Goal: Find specific page/section: Find specific page/section

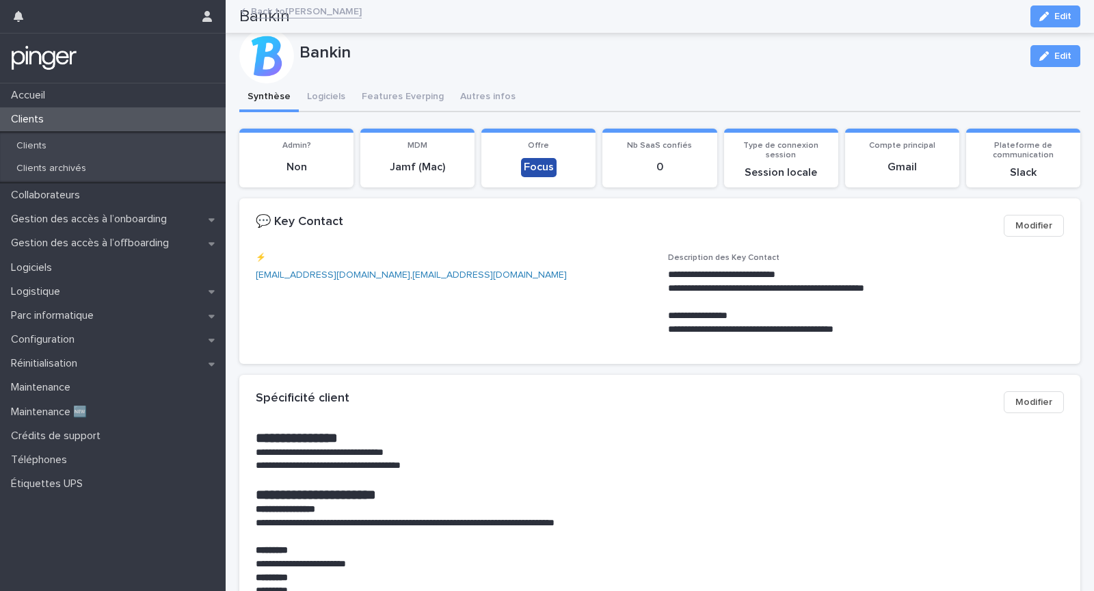
scroll to position [113, 0]
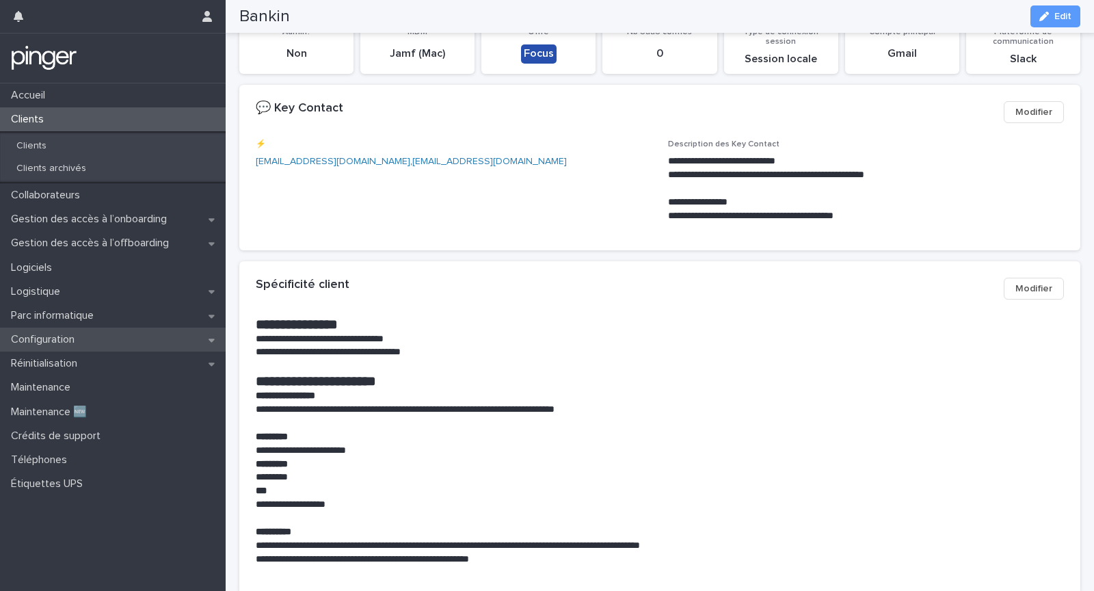
click at [126, 339] on div "Configuration" at bounding box center [113, 339] width 226 height 24
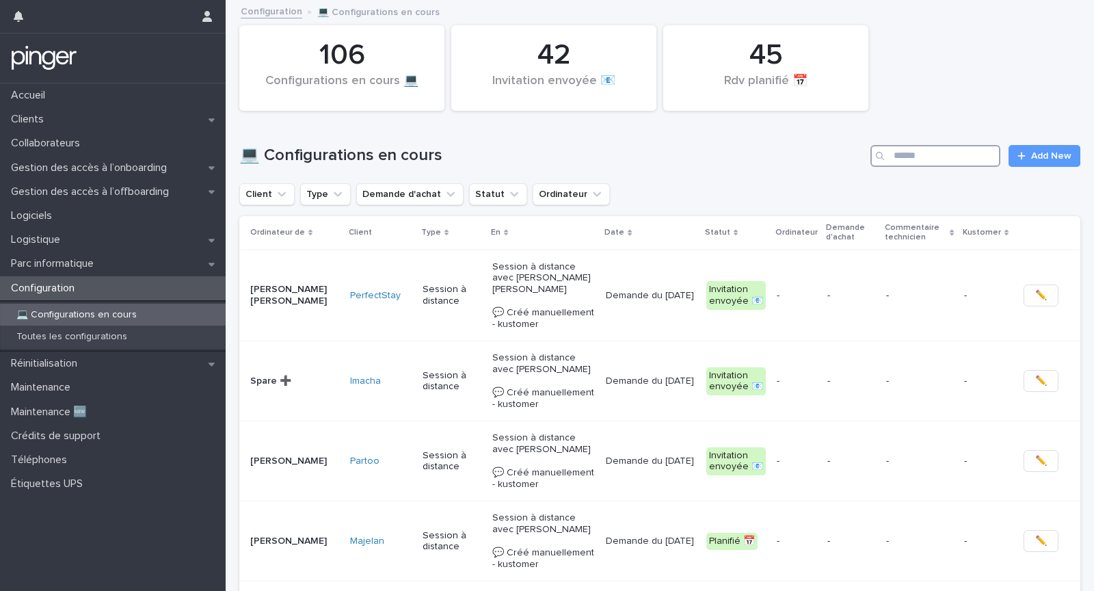
click at [924, 163] on input "Search" at bounding box center [935, 156] width 130 height 22
paste input "*****"
type input "*****"
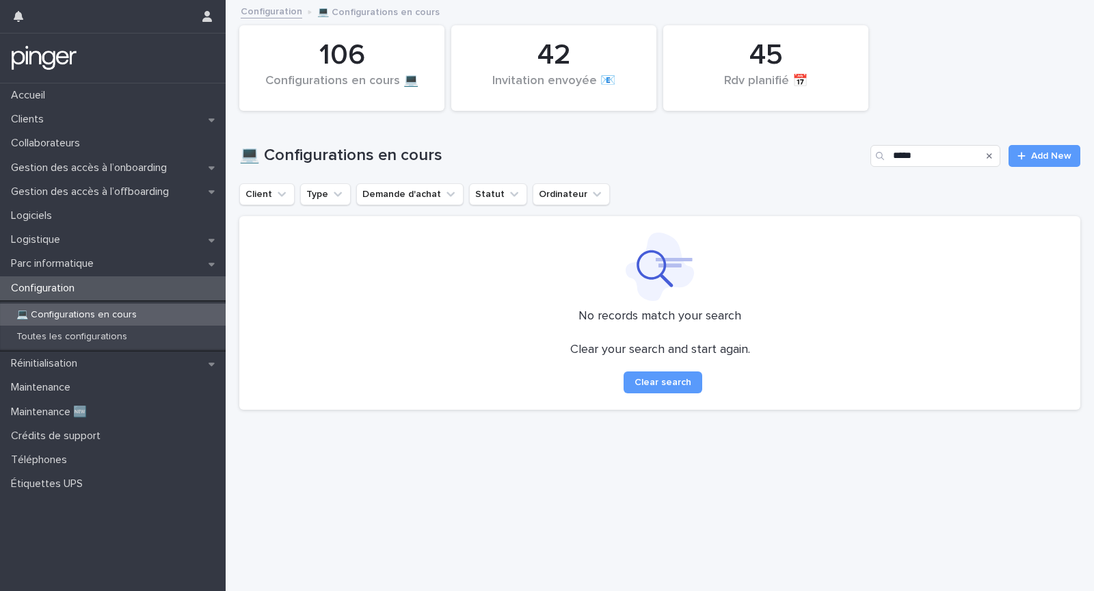
click at [766, 175] on div "💻 Configurations en cours ***** Add New" at bounding box center [659, 151] width 841 height 66
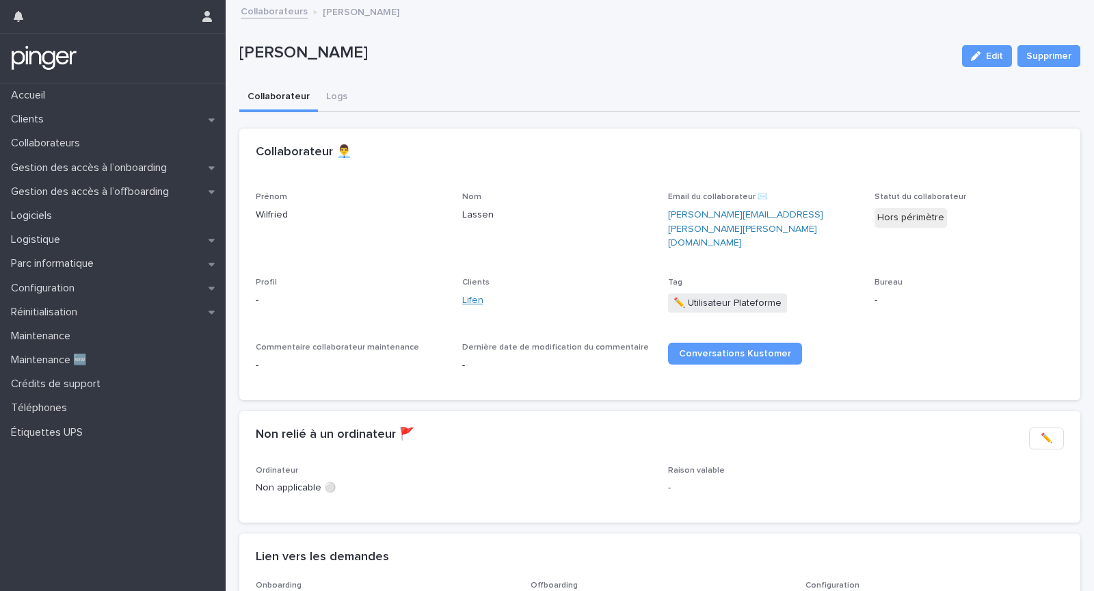
click at [475, 293] on link "Lifen" at bounding box center [472, 300] width 21 height 14
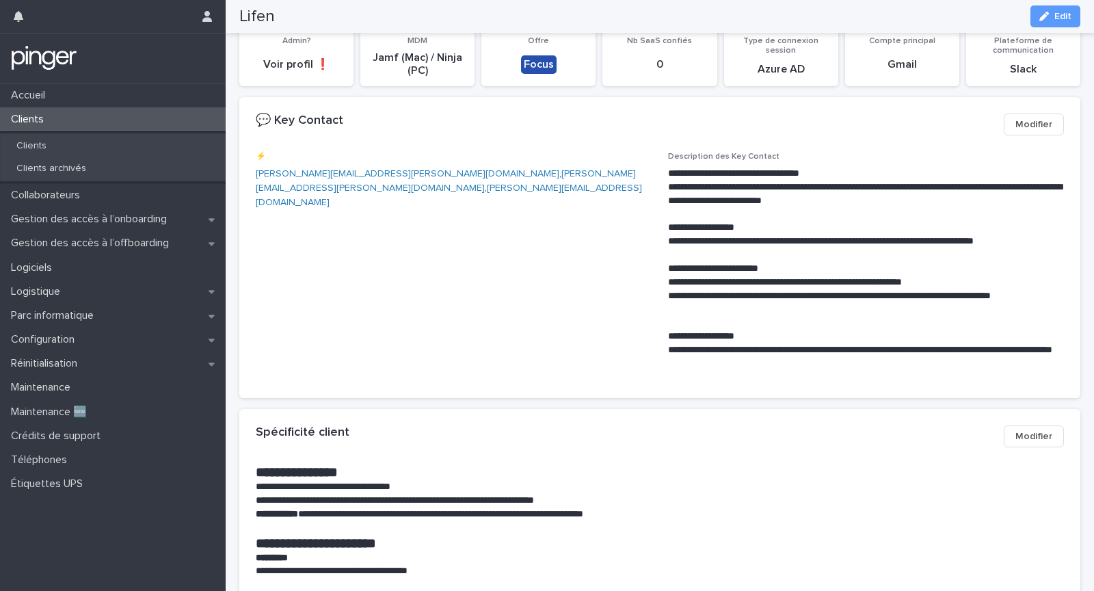
scroll to position [101, 0]
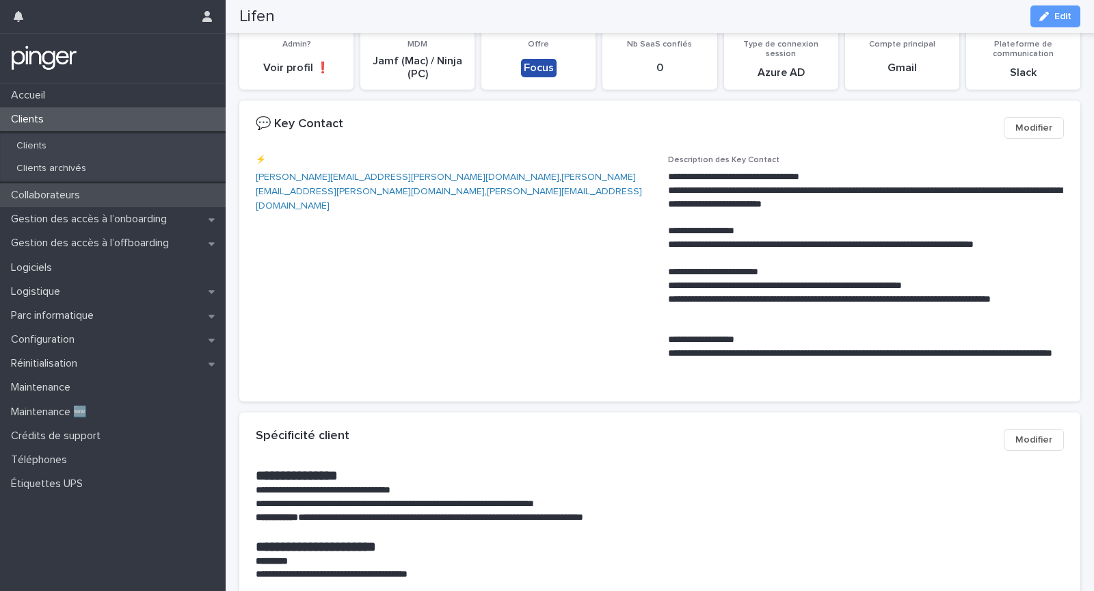
click at [65, 187] on div "Collaborateurs" at bounding box center [113, 195] width 226 height 24
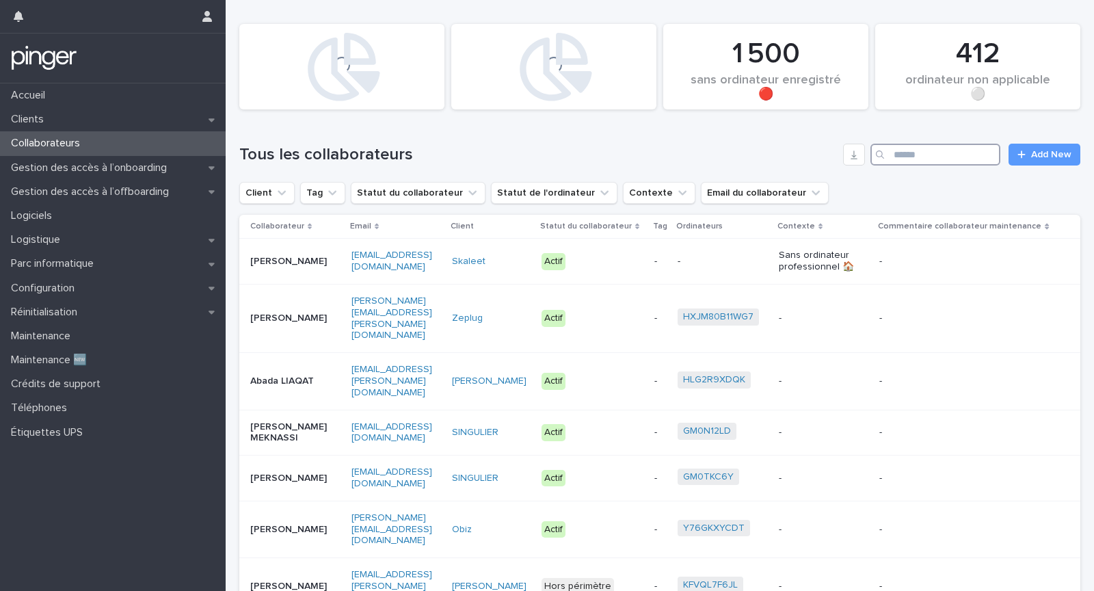
click at [919, 154] on input "Search" at bounding box center [935, 155] width 130 height 22
paste input "*********"
type input "*********"
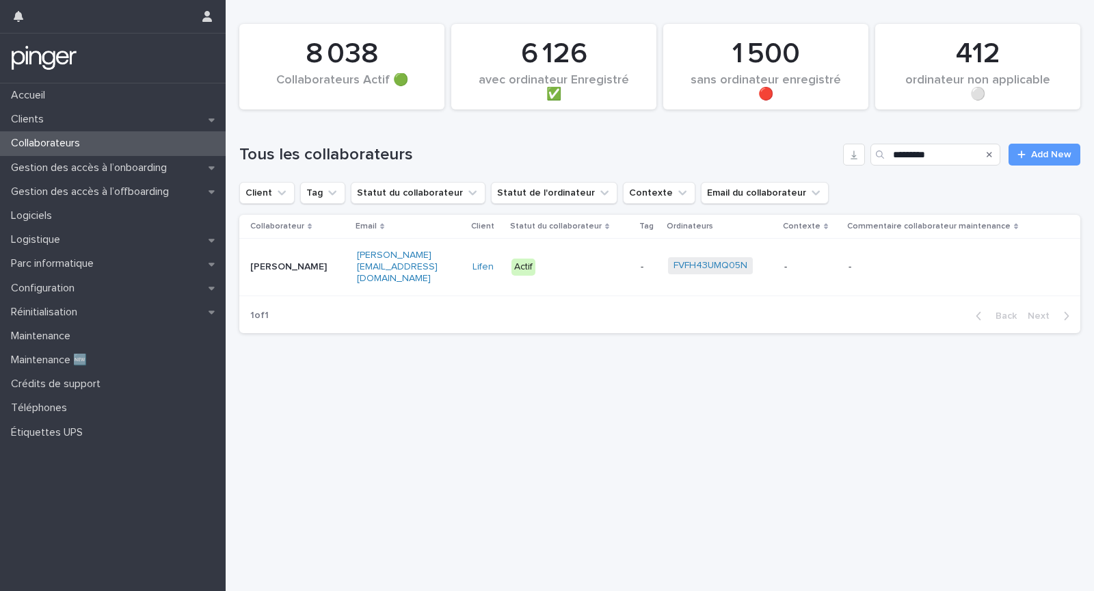
click at [654, 273] on td "-" at bounding box center [648, 267] width 27 height 57
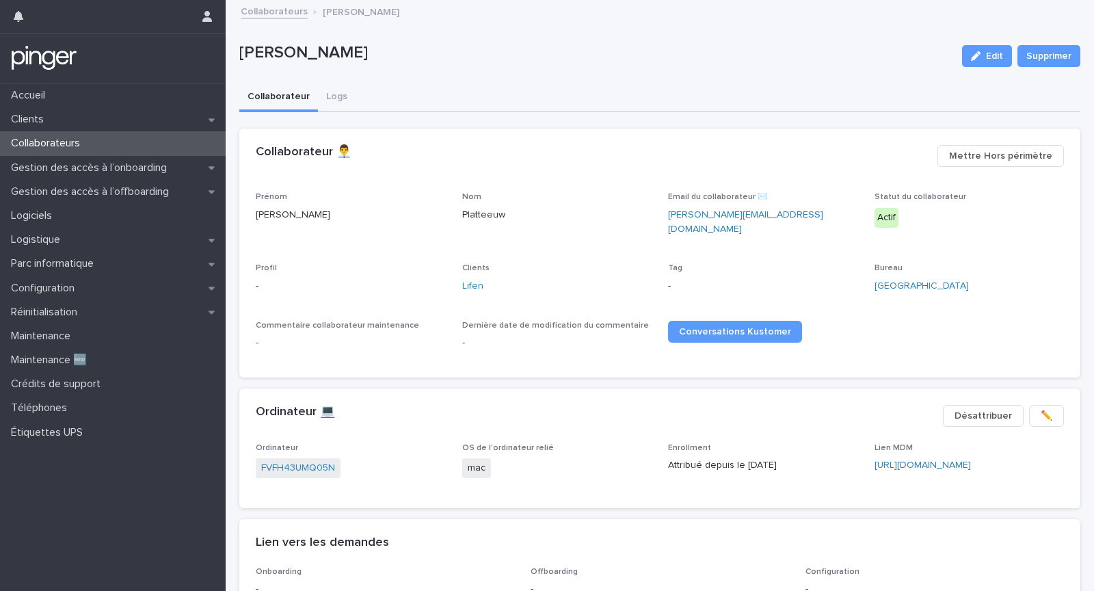
scroll to position [38, 0]
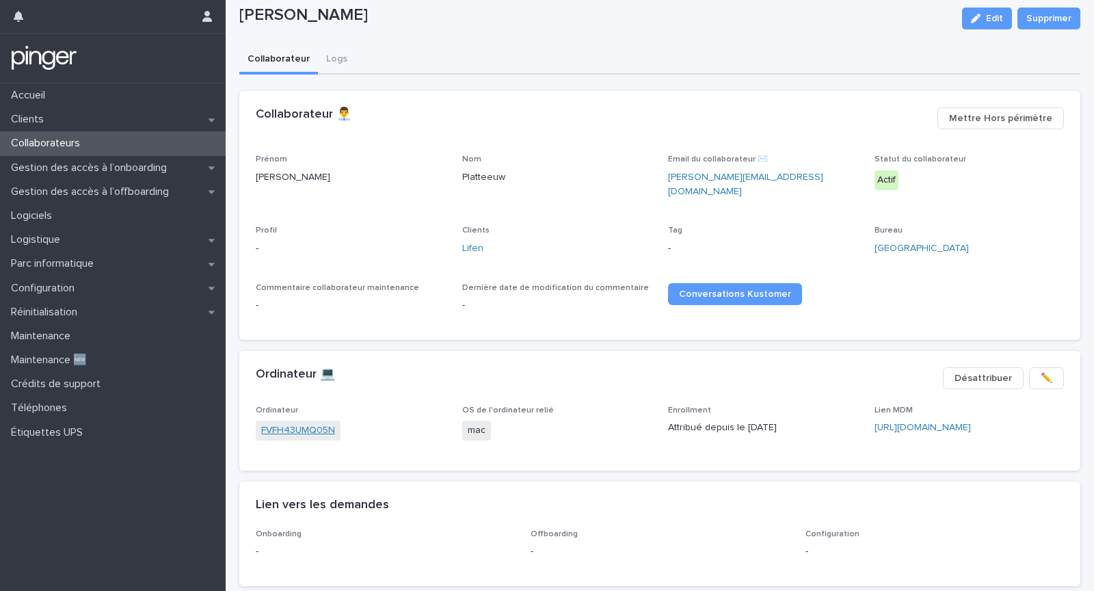
click at [316, 423] on link "FVFH43UMQ05N" at bounding box center [298, 430] width 74 height 14
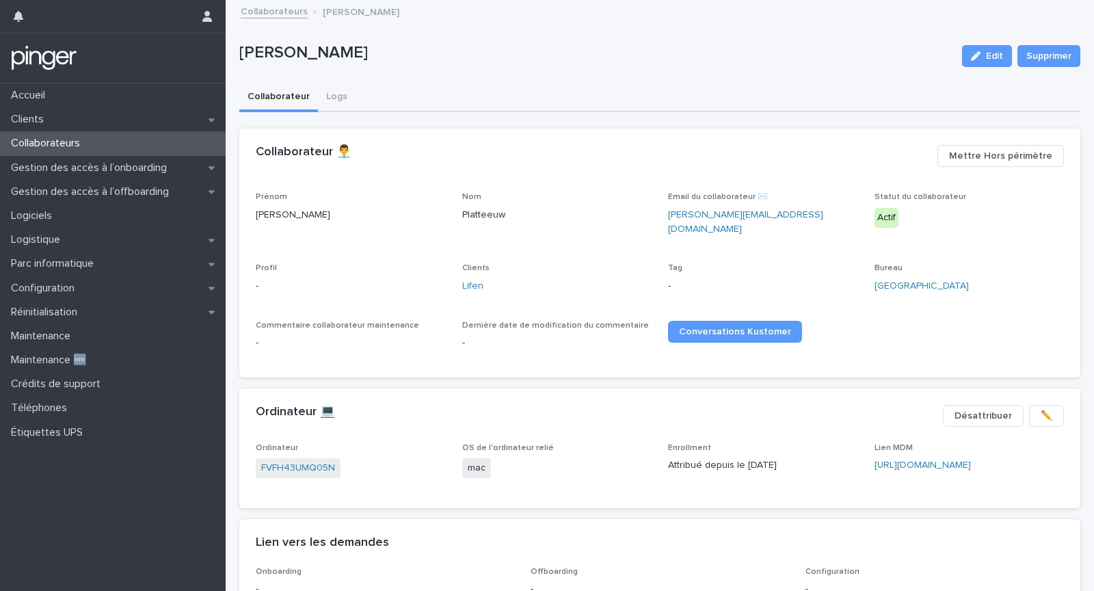
scroll to position [1, 0]
click at [902, 459] on link "https://lifen7ee5d.jamfcloud.com/computers.html?id=39" at bounding box center [922, 464] width 96 height 10
click at [306, 460] on link "FVFH43UMQ05N" at bounding box center [298, 467] width 74 height 14
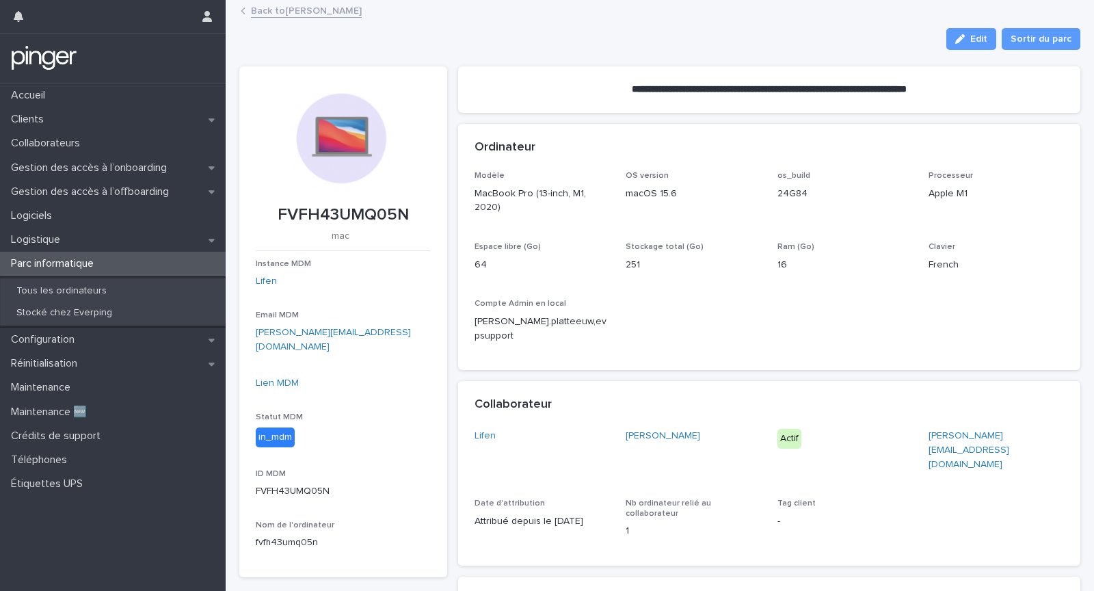
scroll to position [1, 0]
click at [670, 349] on div "Modèle MacBook Pro (13-inch, M1, 2020) OS version macOS 15.6 os_build 24G84 Pro…" at bounding box center [769, 269] width 623 height 199
click at [347, 214] on p "FVFH43UMQ05N" at bounding box center [343, 214] width 175 height 20
copy p "FVFH43UMQ05N"
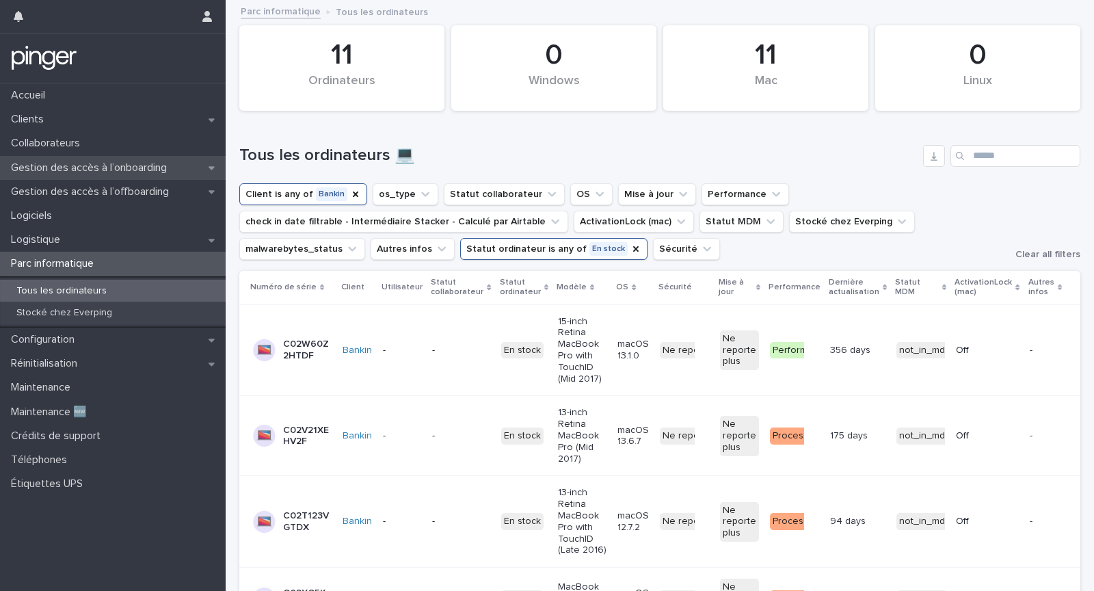
click at [122, 163] on p "Gestion des accès à l’onboarding" at bounding box center [91, 167] width 172 height 13
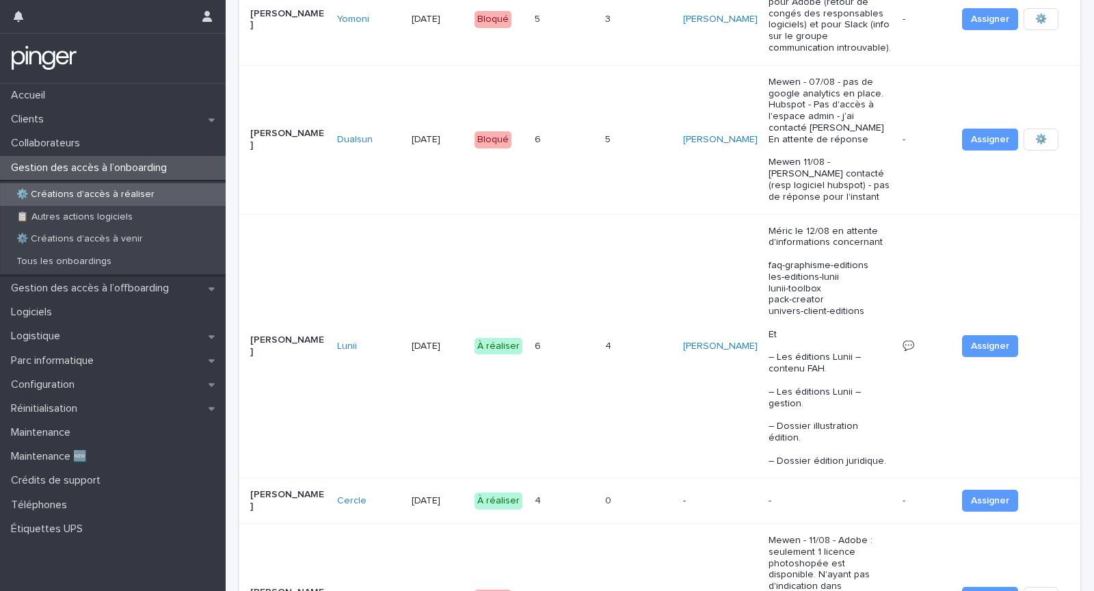
scroll to position [810, 0]
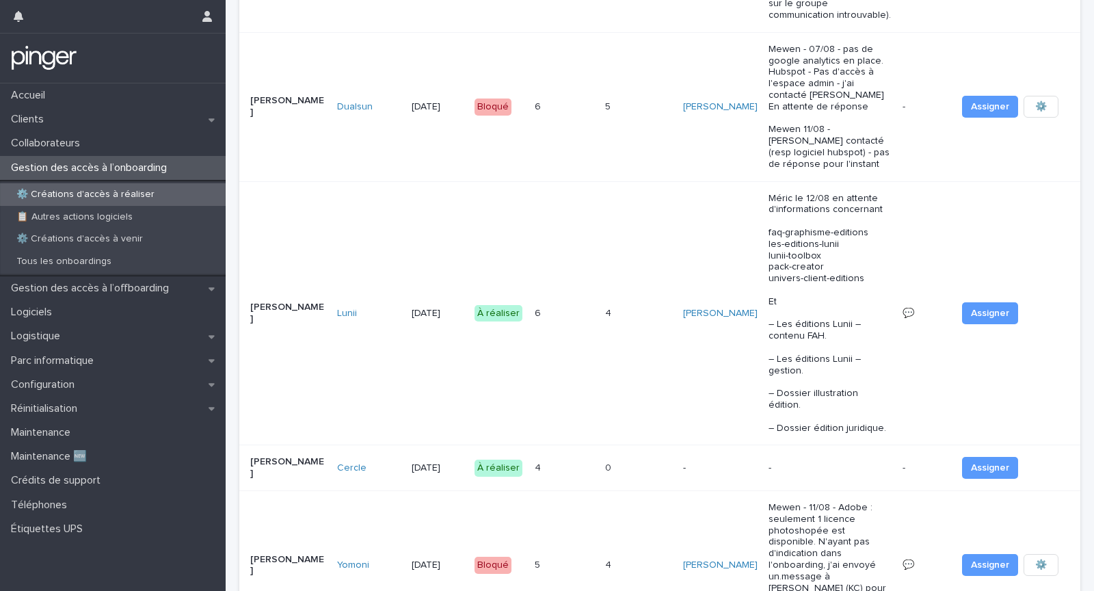
click at [623, 457] on div "0 0" at bounding box center [638, 468] width 67 height 23
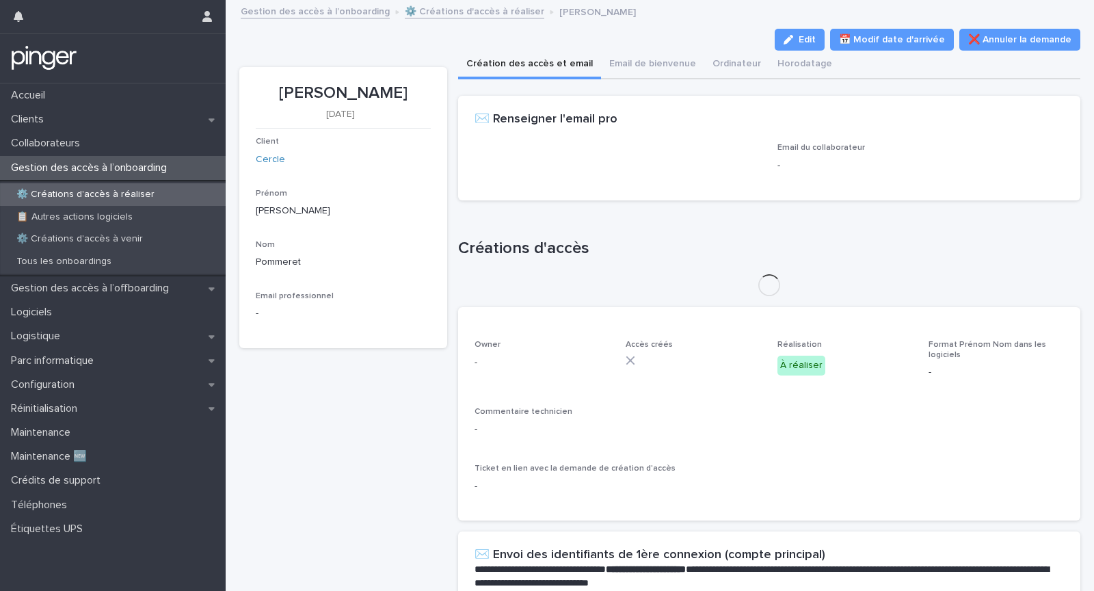
click at [342, 89] on p "[PERSON_NAME]" at bounding box center [343, 93] width 175 height 20
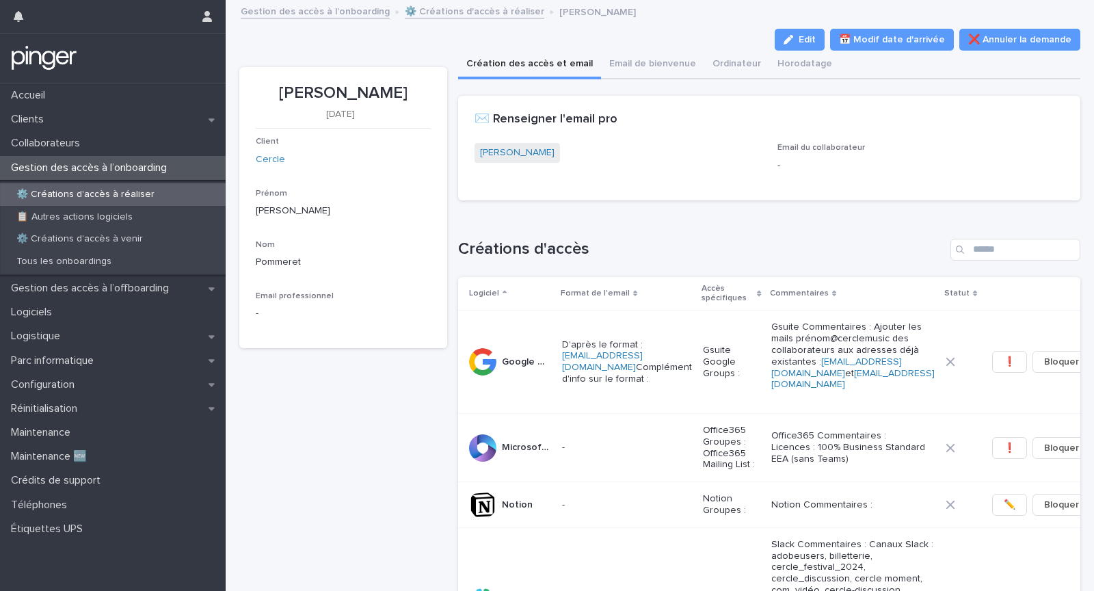
click at [342, 89] on p "Etienne Pommeret" at bounding box center [343, 93] width 175 height 20
click at [330, 94] on p "Etienne Pommeret" at bounding box center [343, 93] width 175 height 20
click at [334, 94] on p "Etienne Pommeret" at bounding box center [343, 93] width 175 height 20
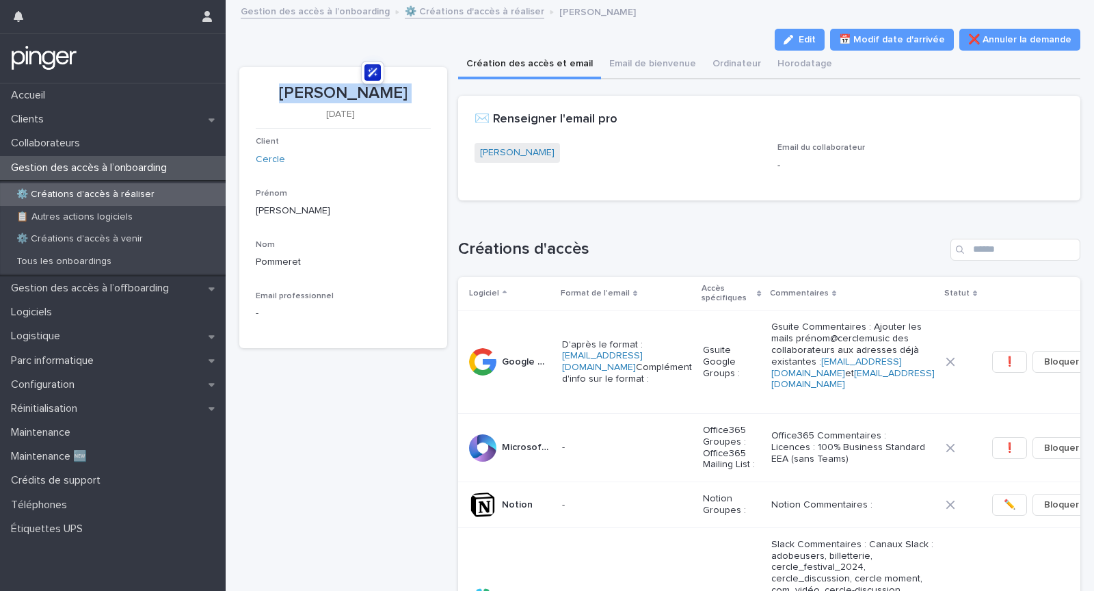
click at [334, 94] on p "Etienne Pommeret" at bounding box center [343, 93] width 175 height 20
copy p "Etienne Pommeret"
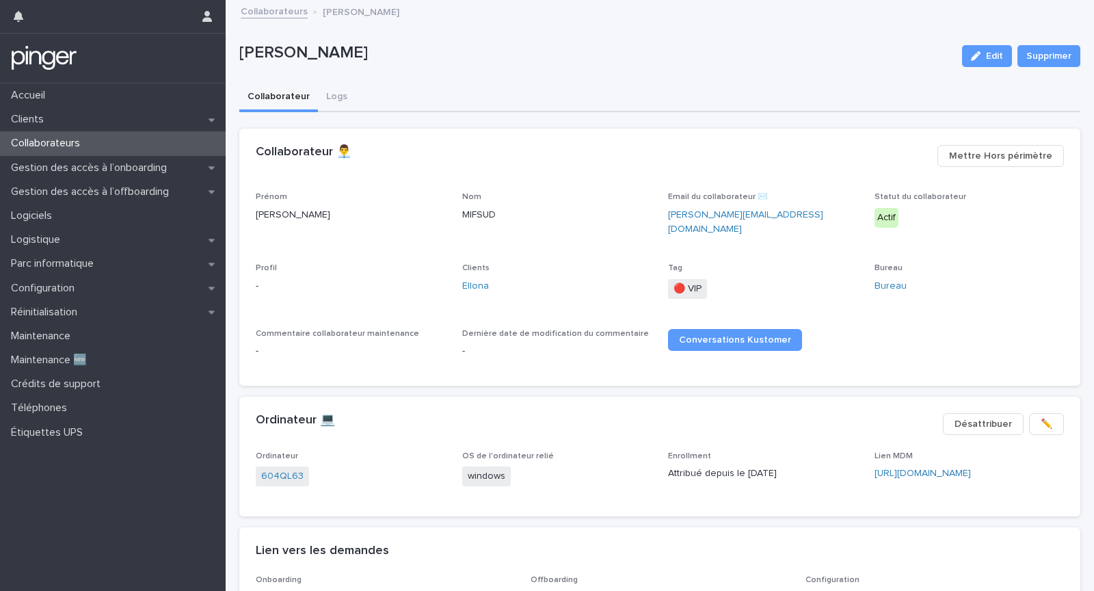
scroll to position [8, 0]
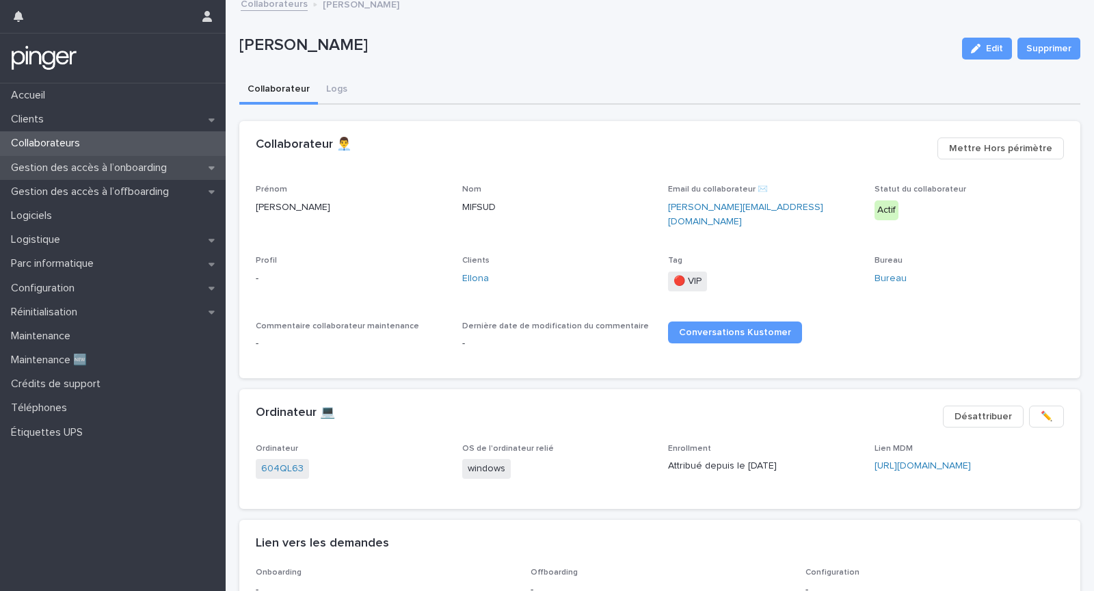
click at [136, 170] on p "Gestion des accès à l’onboarding" at bounding box center [91, 167] width 172 height 13
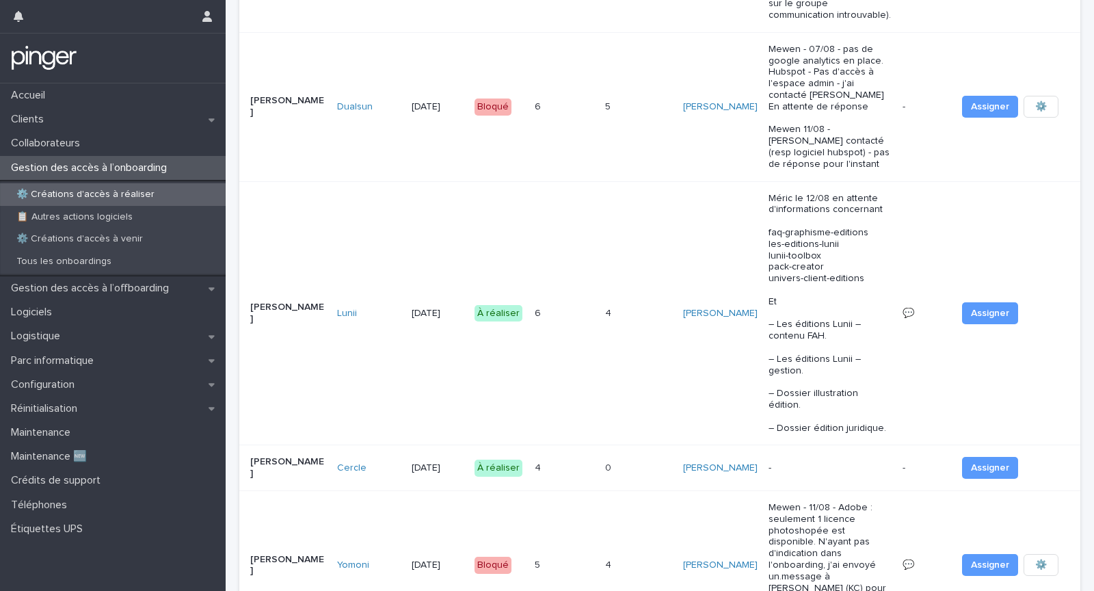
scroll to position [777, 0]
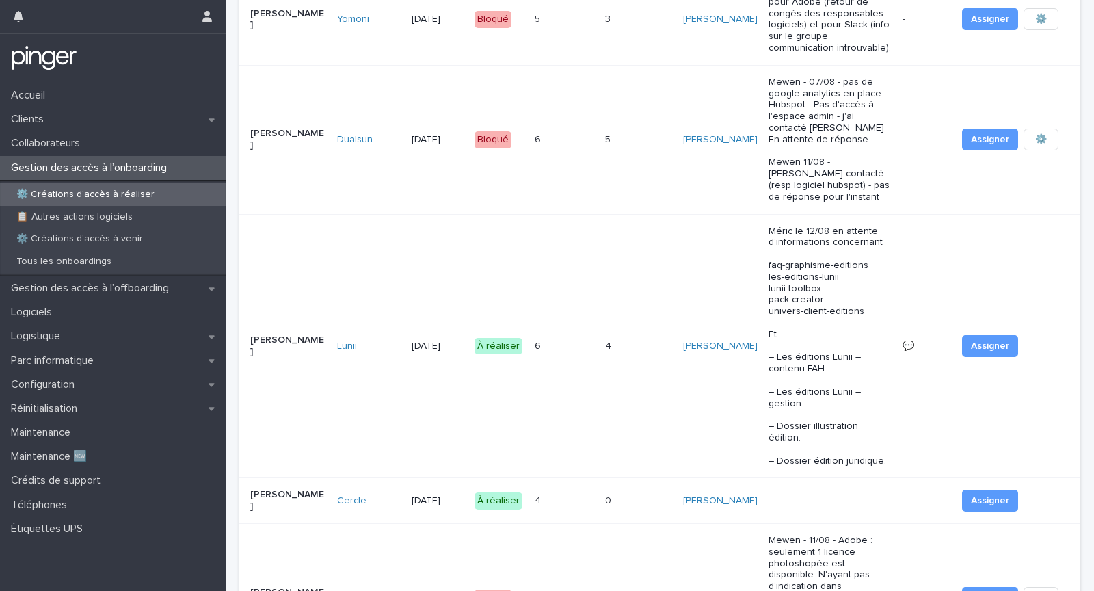
click at [583, 478] on td "4 4" at bounding box center [564, 501] width 70 height 46
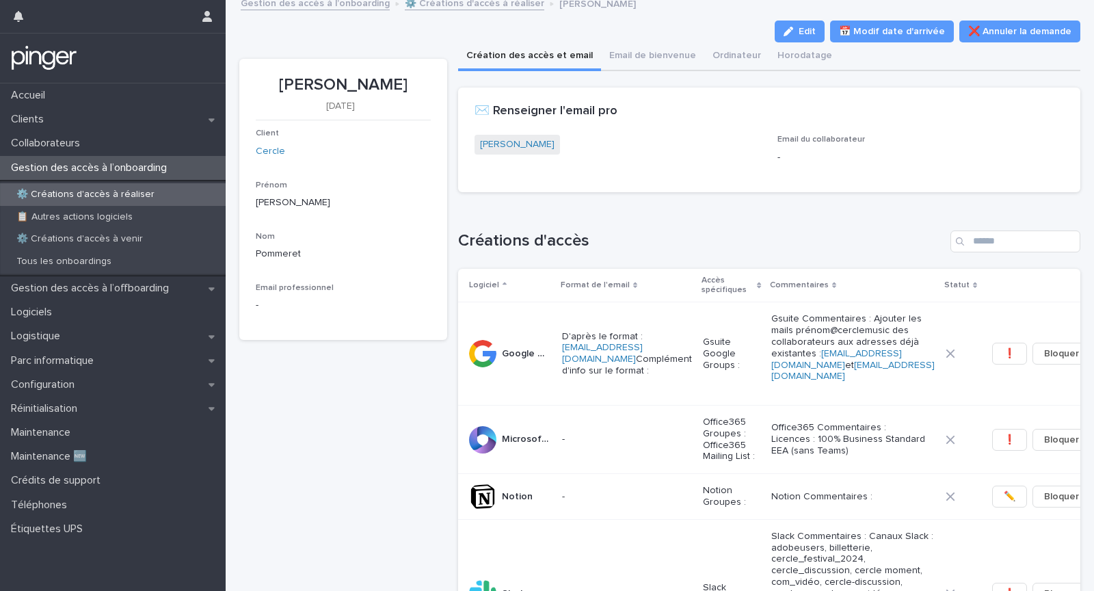
scroll to position [275, 0]
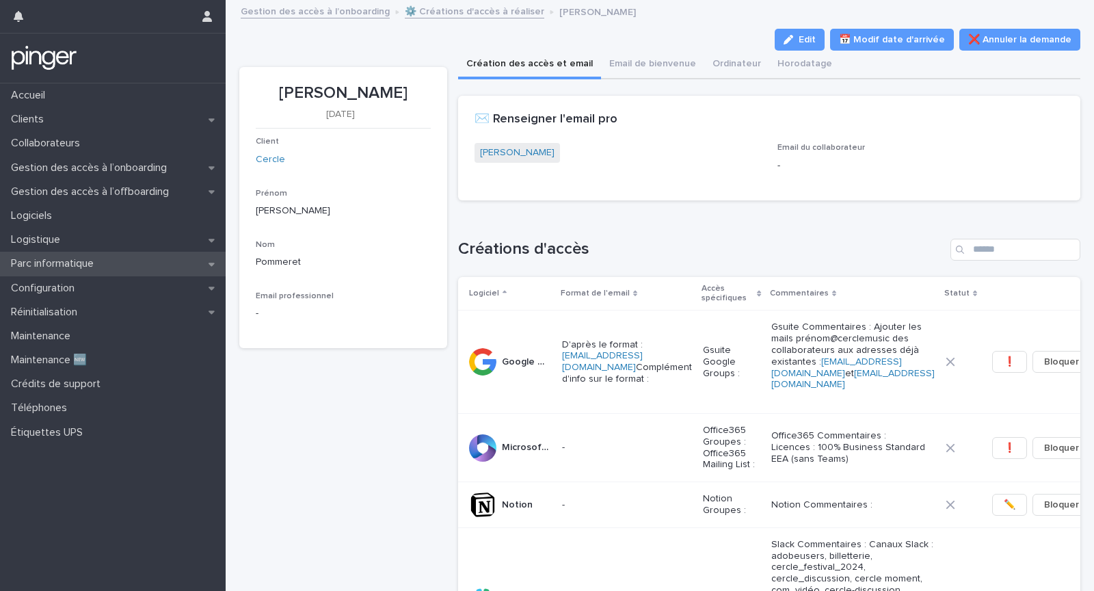
click at [146, 263] on div "Parc informatique" at bounding box center [113, 264] width 226 height 24
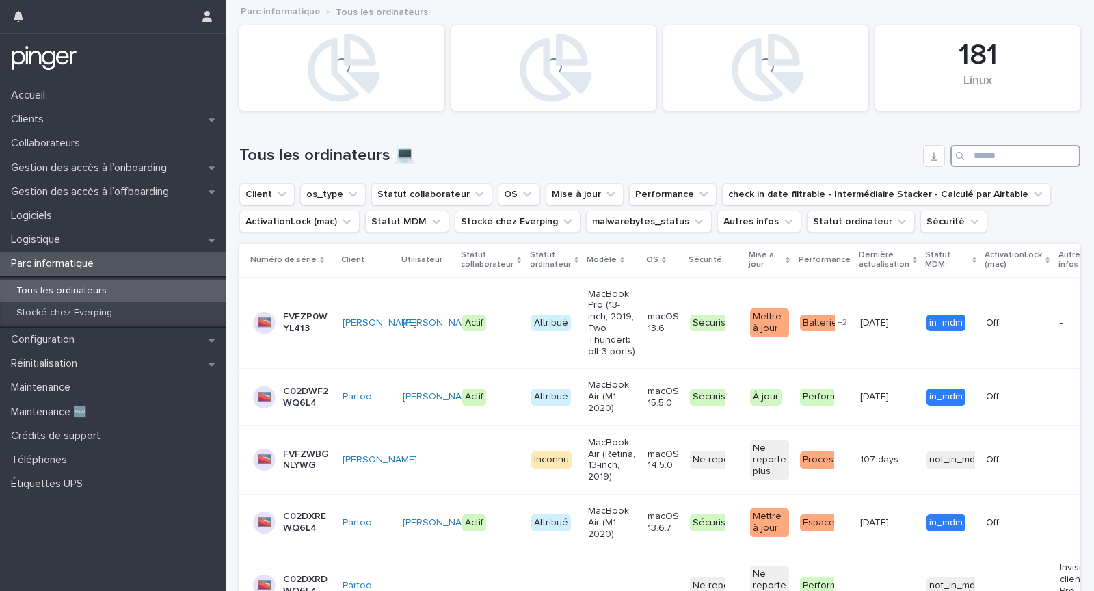
click at [973, 148] on input "Search" at bounding box center [1015, 156] width 130 height 22
paste input "*******"
type input "*******"
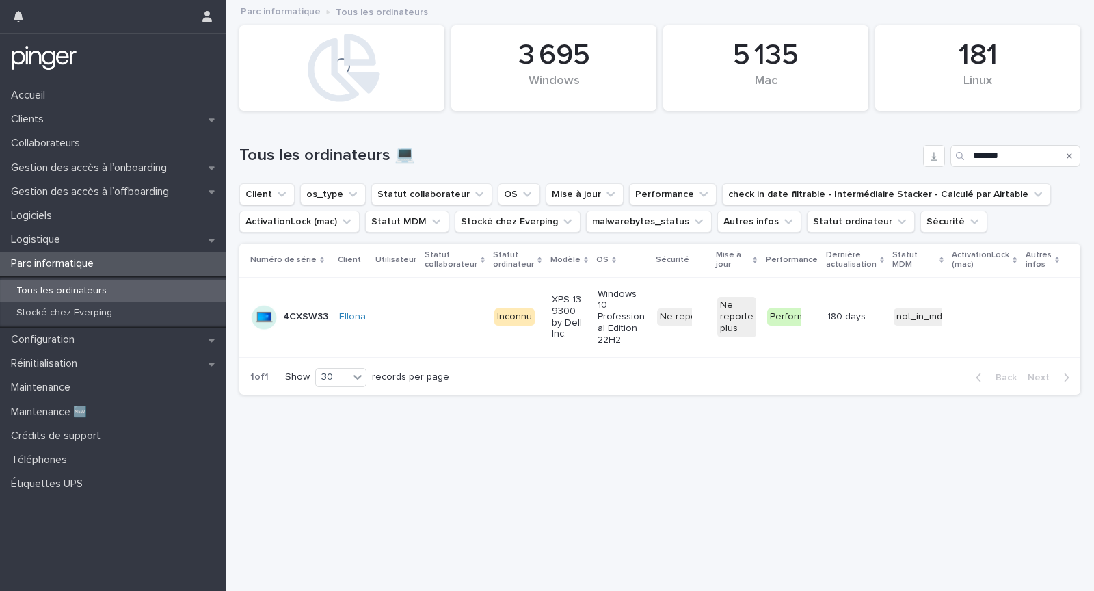
click at [693, 313] on div "Ne reporte plus + 0" at bounding box center [681, 316] width 49 height 17
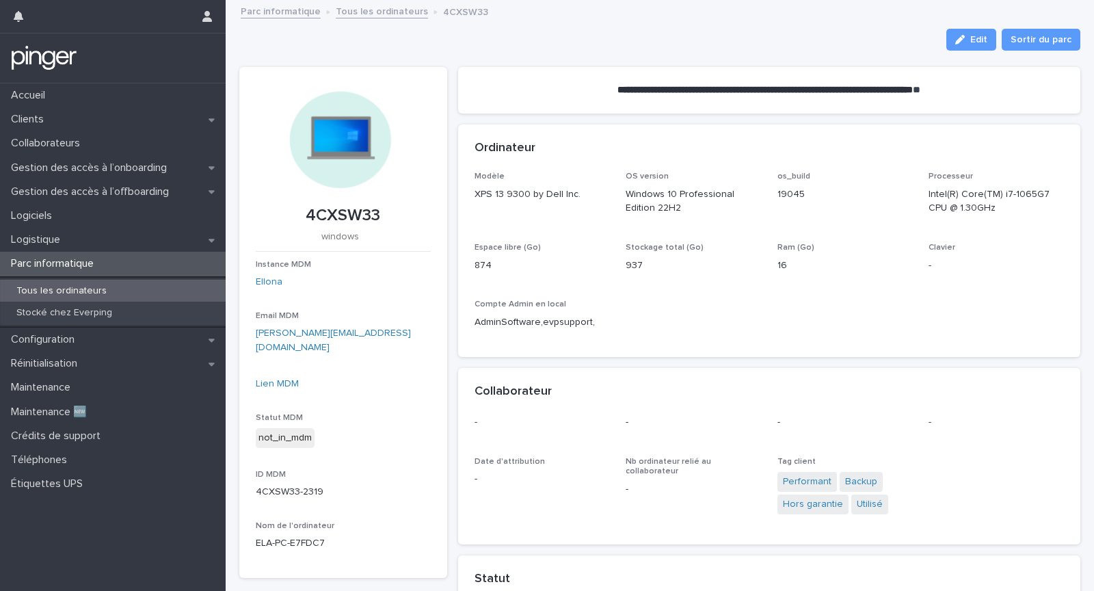
click at [662, 370] on div "Collaborateur" at bounding box center [769, 392] width 623 height 48
click at [291, 379] on link "Lien MDM" at bounding box center [277, 384] width 43 height 10
click at [135, 148] on div "Collaborateurs" at bounding box center [113, 143] width 226 height 24
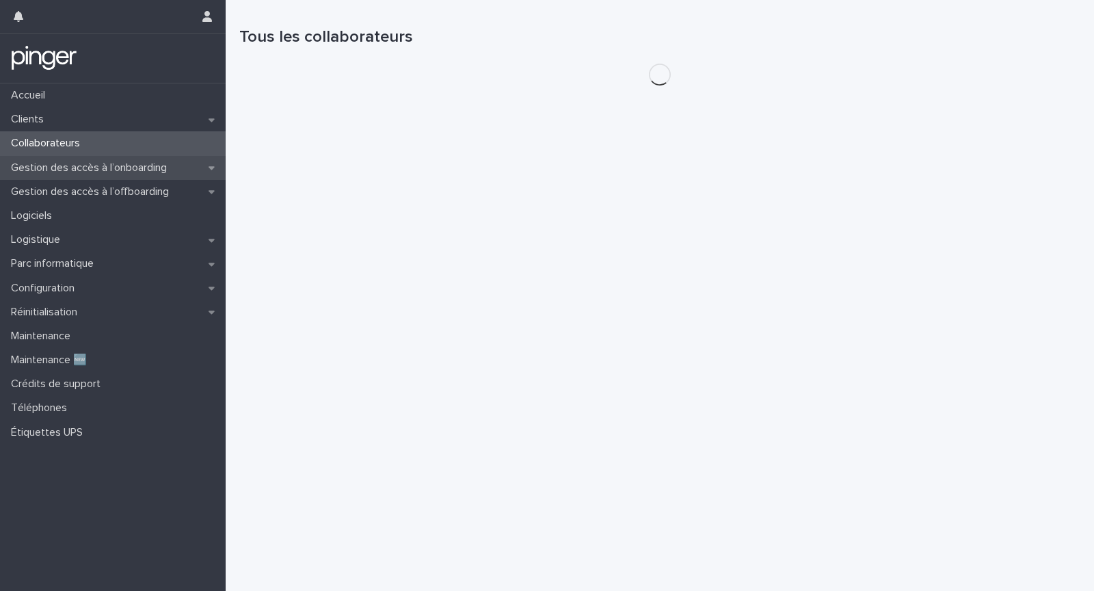
click at [153, 165] on p "Gestion des accès à l’onboarding" at bounding box center [91, 167] width 172 height 13
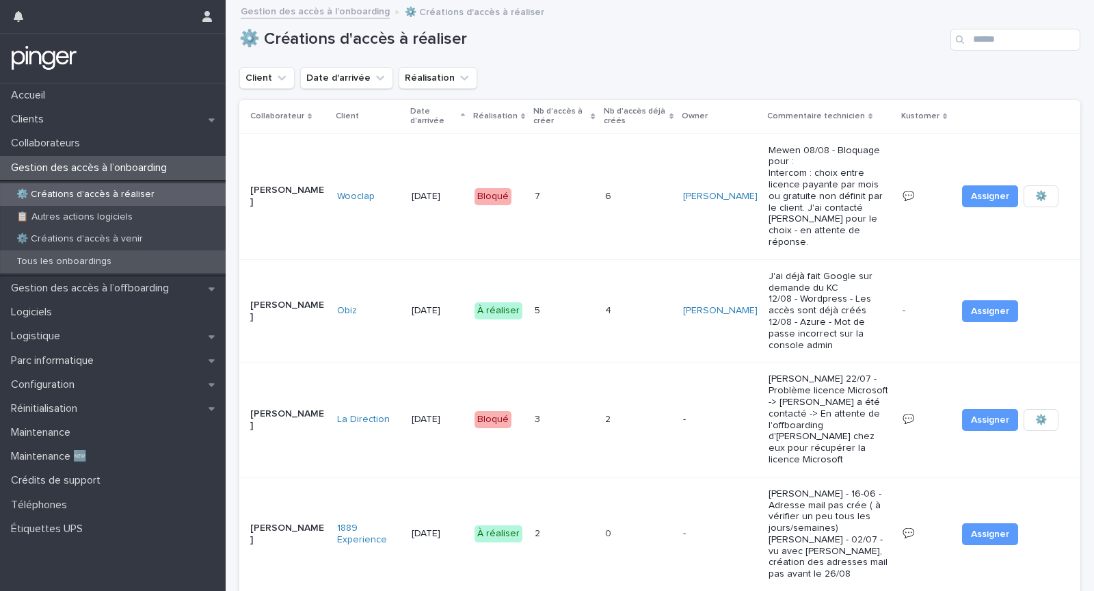
click at [134, 258] on div "Tous les onboardings" at bounding box center [113, 261] width 226 height 23
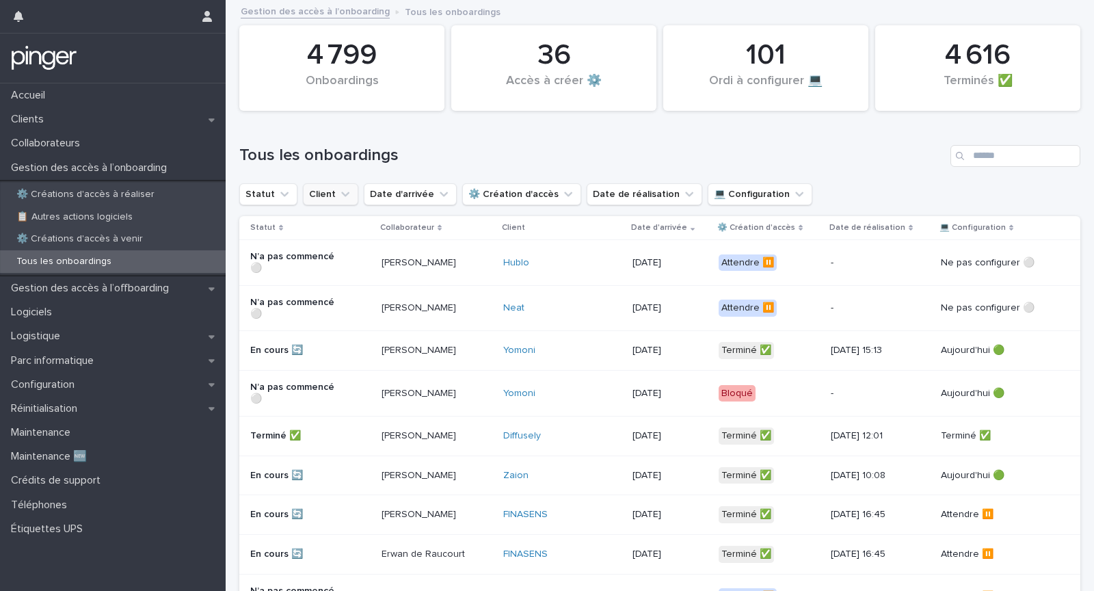
click at [311, 195] on button "Client" at bounding box center [330, 194] width 55 height 22
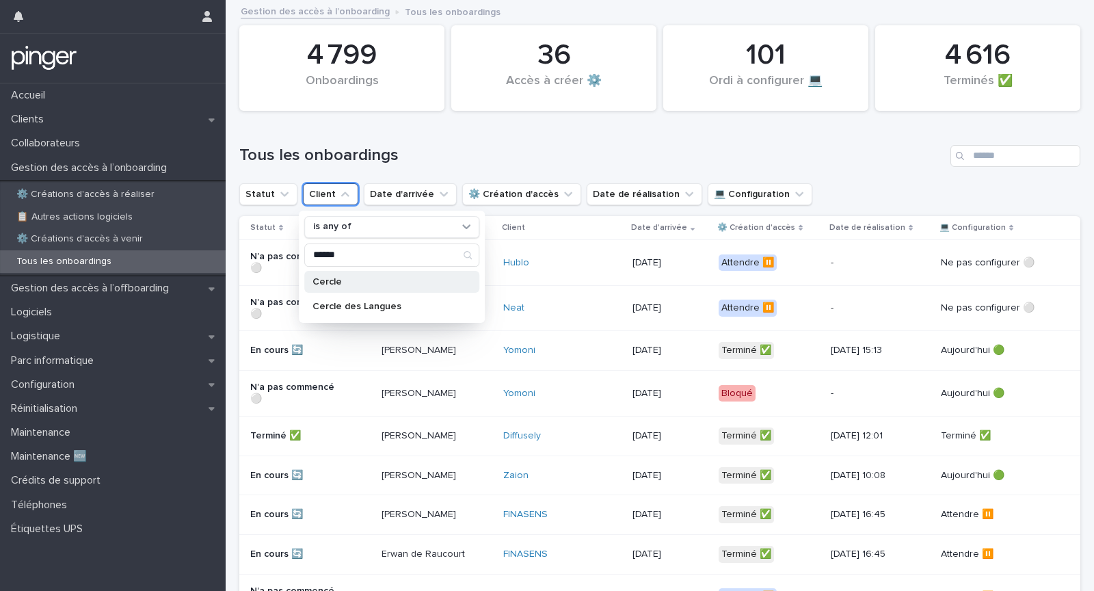
type input "******"
click at [357, 280] on p "Cercle" at bounding box center [384, 282] width 145 height 10
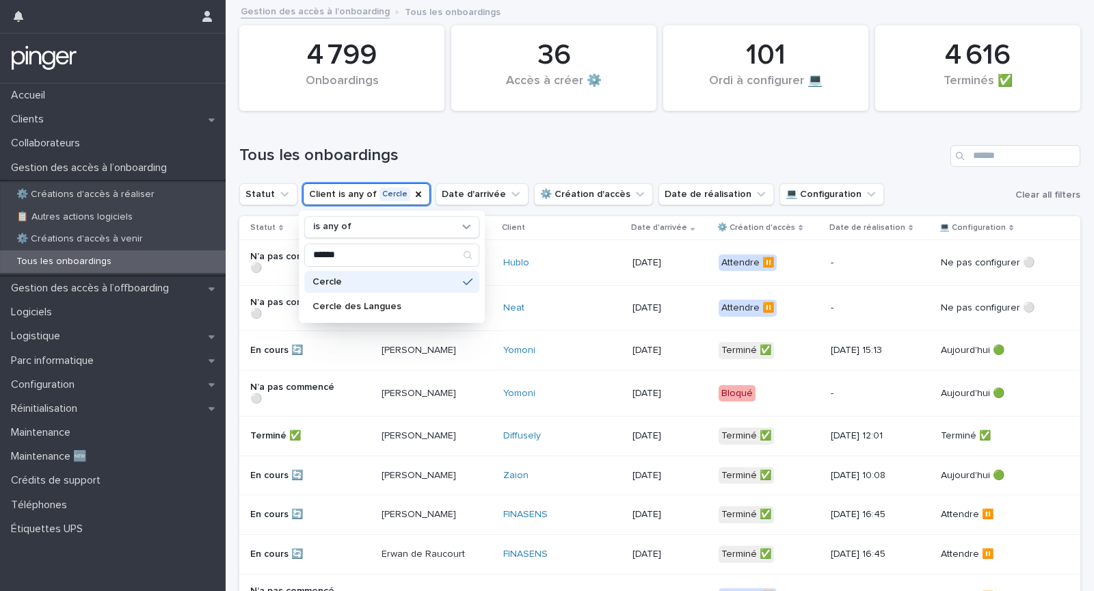
click at [489, 158] on h1 "Tous les onboardings" at bounding box center [591, 156] width 705 height 20
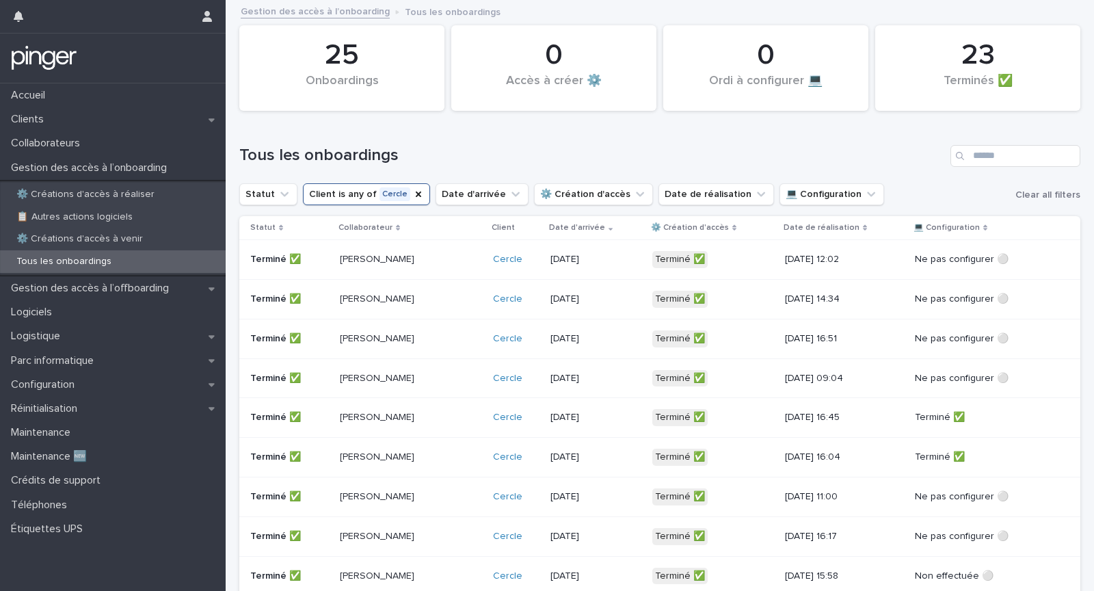
click at [412, 260] on p "Etienne Pommeret" at bounding box center [389, 260] width 98 height 12
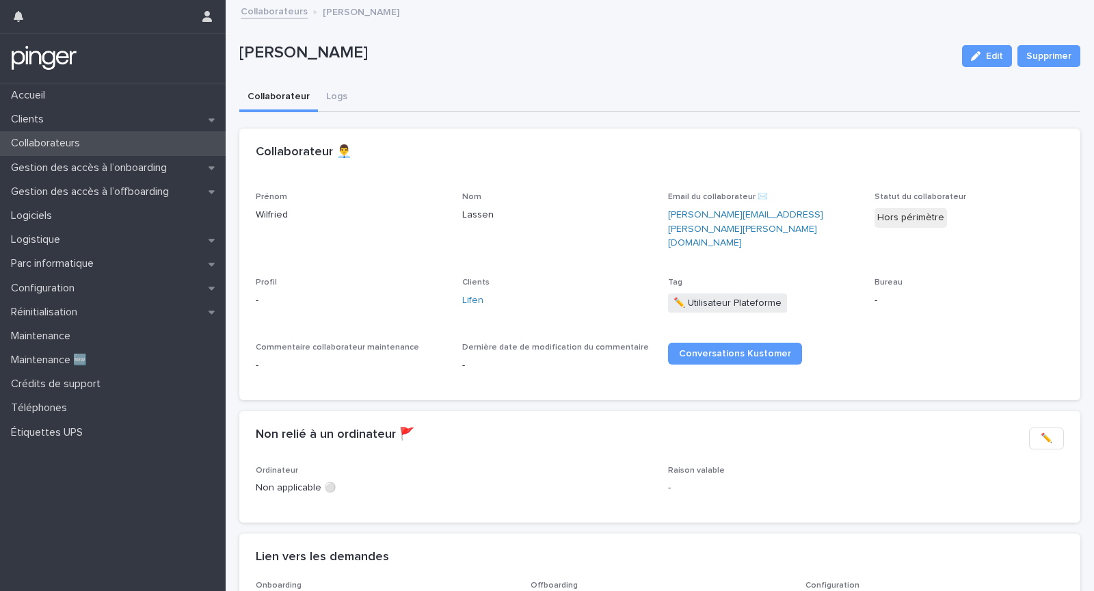
click at [163, 146] on div "Collaborateurs" at bounding box center [113, 143] width 226 height 24
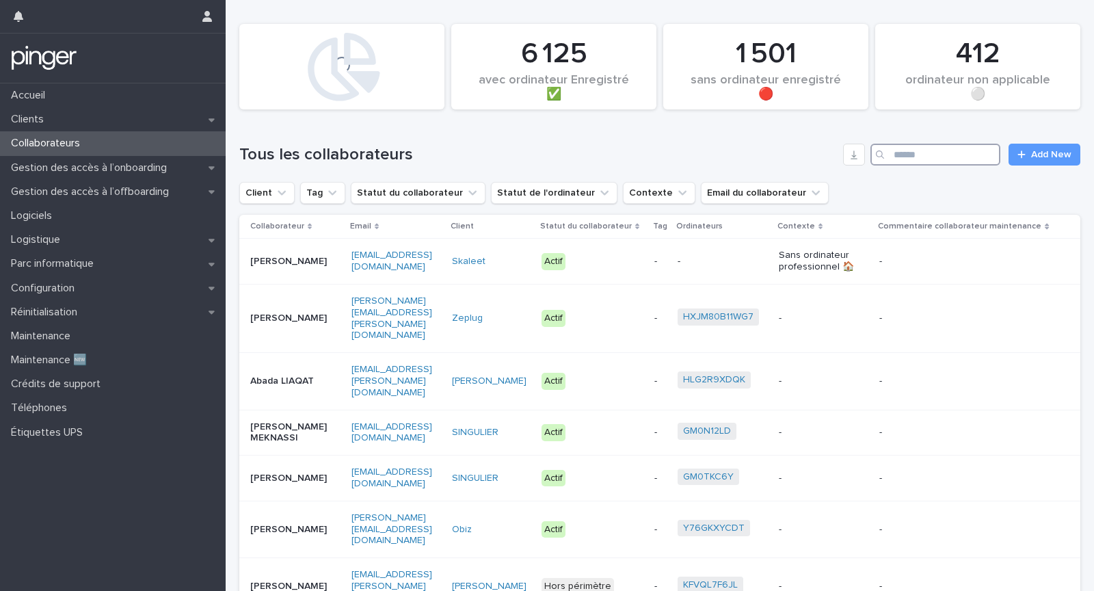
click at [907, 158] on input "Search" at bounding box center [935, 155] width 130 height 22
type input "*****"
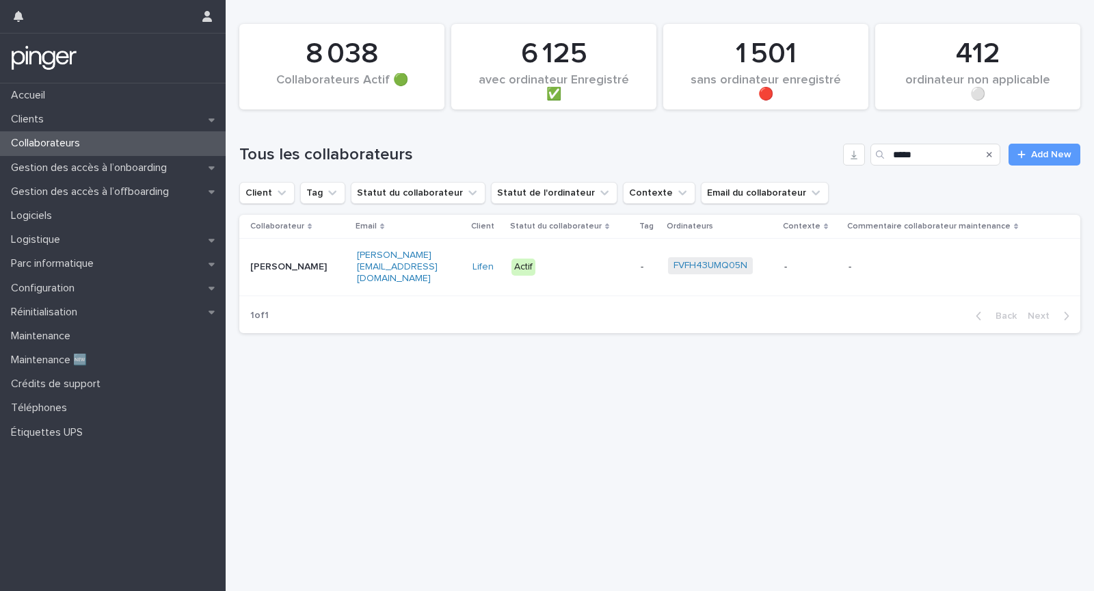
click at [732, 260] on link "FVFH43UMQ05N" at bounding box center [710, 266] width 74 height 12
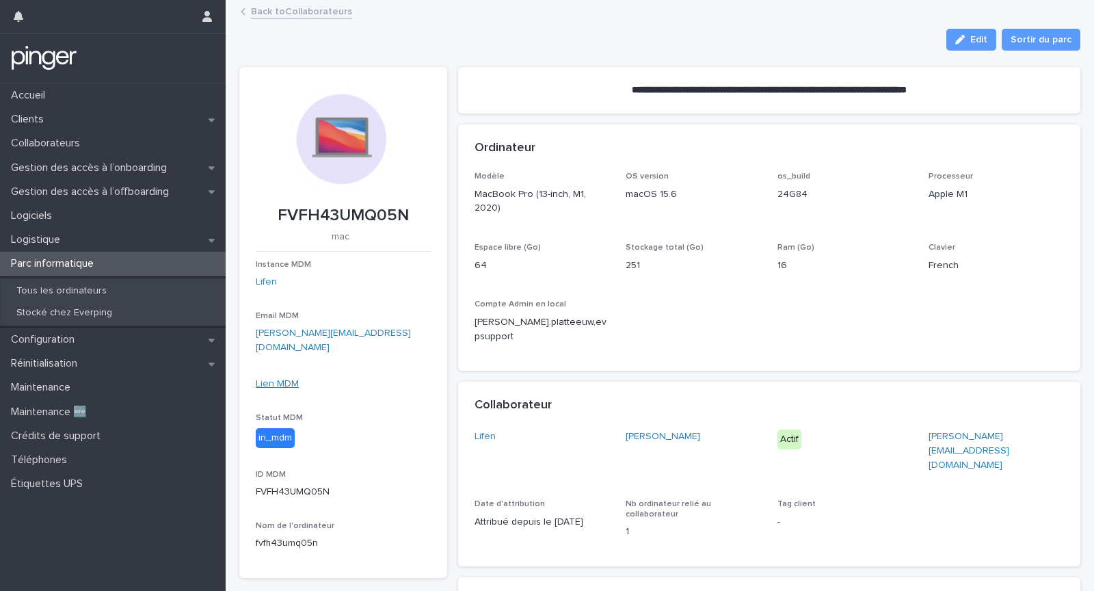
click at [267, 379] on link "Lien MDM" at bounding box center [277, 384] width 43 height 10
click at [454, 325] on div "**********" at bounding box center [659, 591] width 841 height 1081
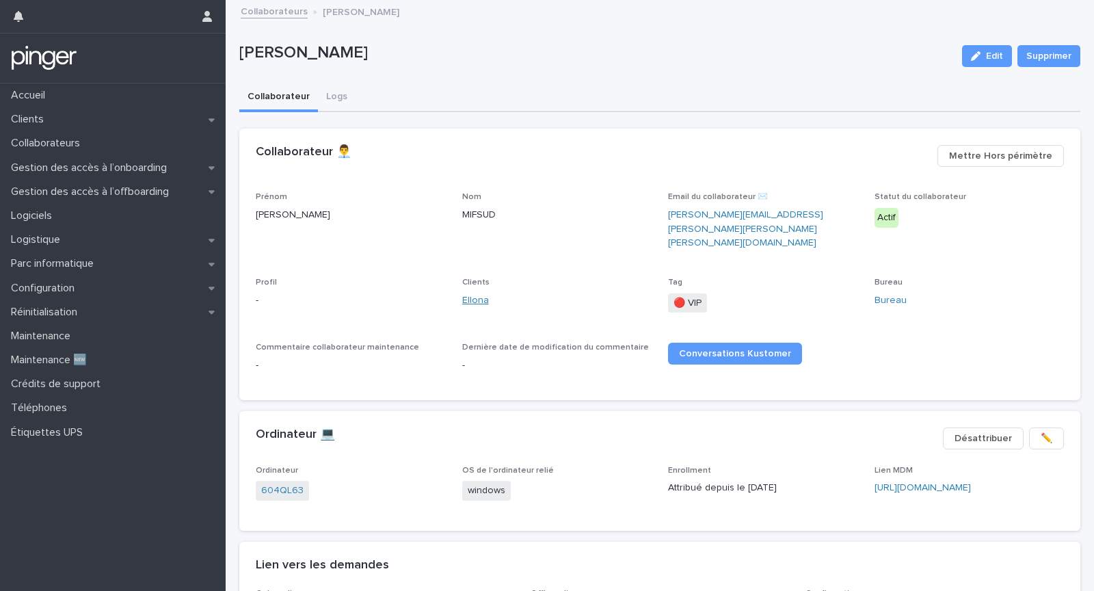
click at [479, 293] on link "Ellona" at bounding box center [475, 300] width 27 height 14
